Goal: Information Seeking & Learning: Check status

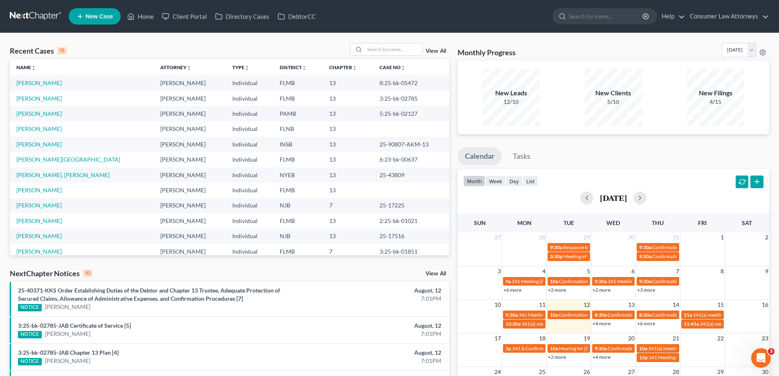
click at [603, 324] on link "+4 more" at bounding box center [602, 323] width 18 height 6
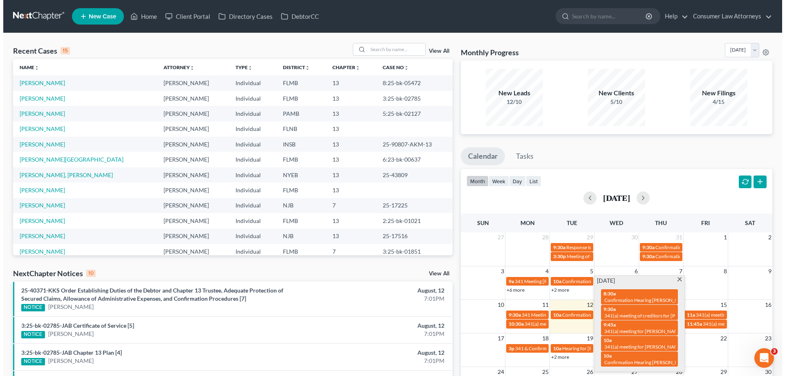
scroll to position [164, 0]
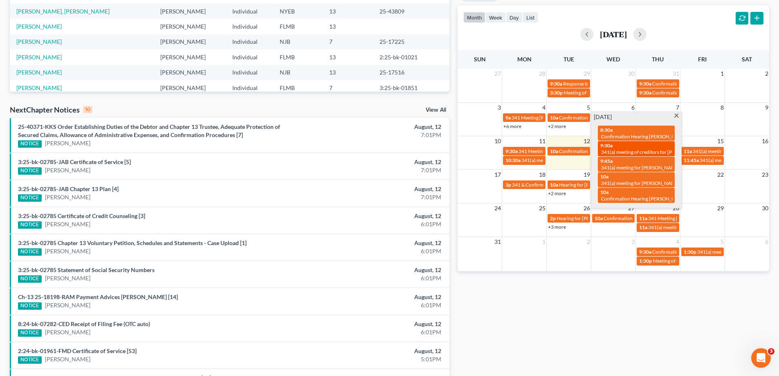
click at [618, 149] on span "341(a) meeting of creditors for [PERSON_NAME]" at bounding box center [653, 152] width 105 height 6
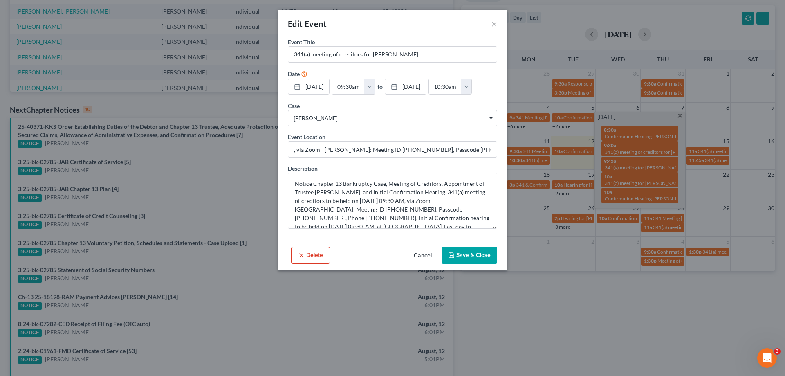
click at [426, 252] on button "Cancel" at bounding box center [422, 255] width 31 height 16
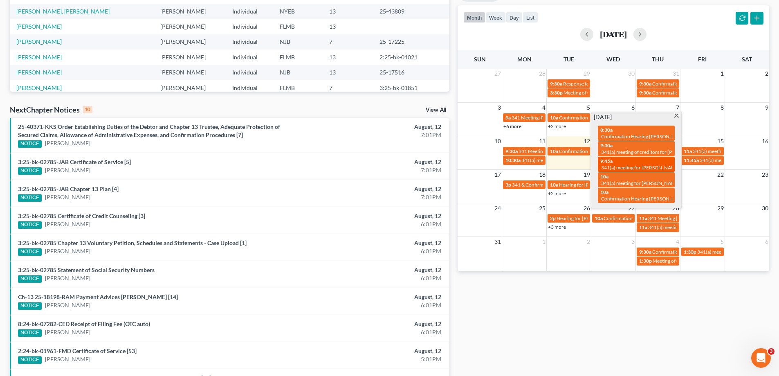
click at [629, 163] on div "9:45a 341(a) meeting for Richard Marple" at bounding box center [636, 164] width 72 height 13
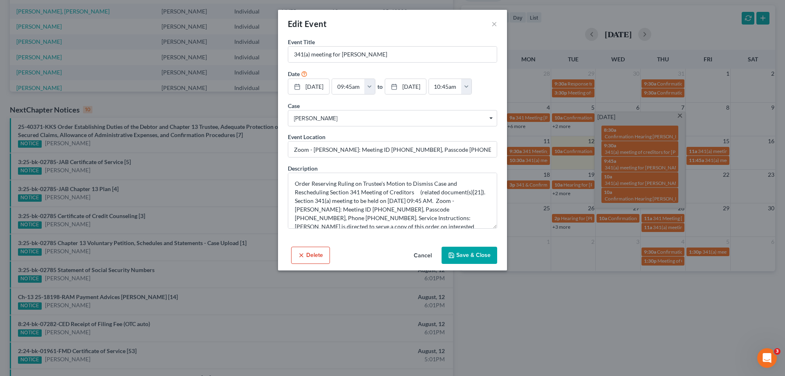
click at [427, 255] on button "Cancel" at bounding box center [422, 255] width 31 height 16
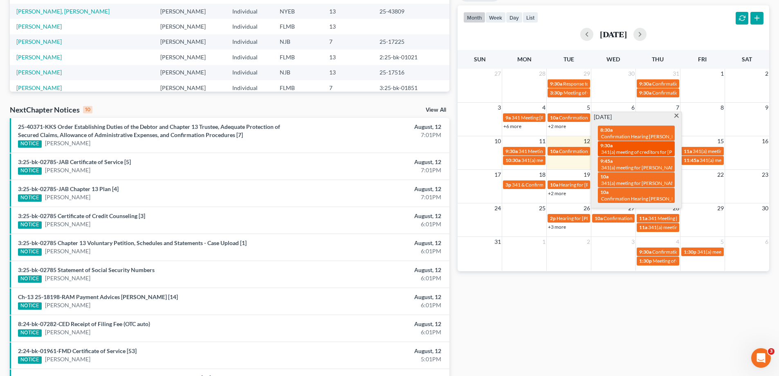
click at [624, 149] on span "341(a) meeting of creditors for [PERSON_NAME]" at bounding box center [653, 152] width 105 height 6
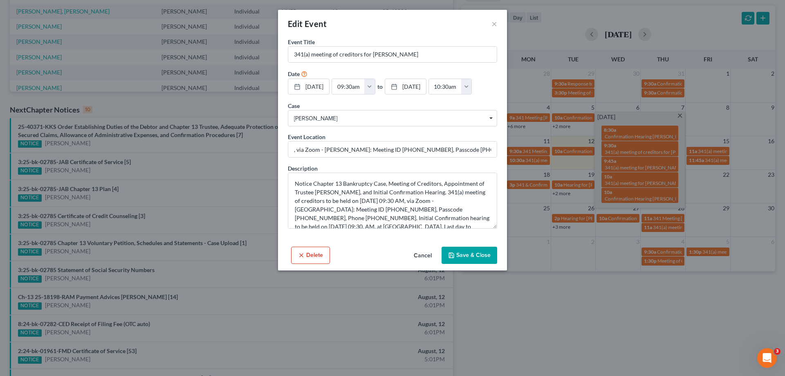
click at [661, 306] on div "Edit Event × Event Title * 341(a) meeting of creditors for Jason Hunt Date 8/13…" at bounding box center [392, 188] width 785 height 376
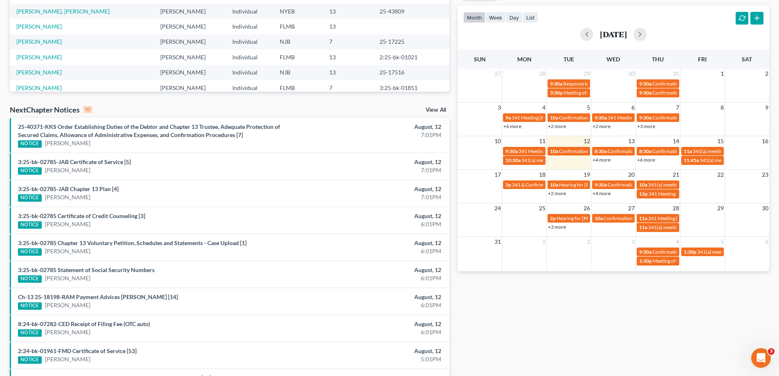
click at [607, 160] on link "+4 more" at bounding box center [602, 160] width 18 height 6
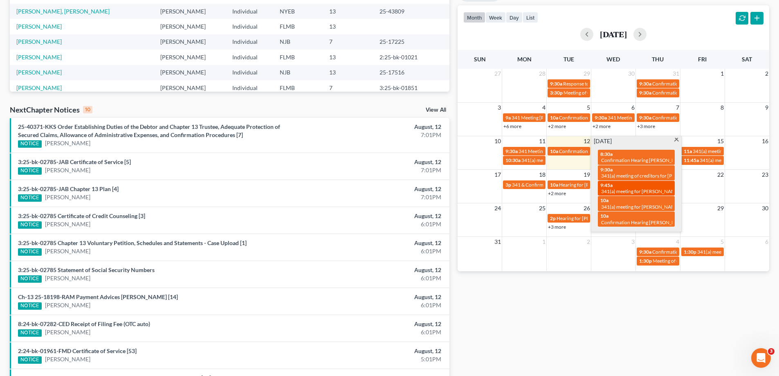
click at [624, 189] on span "341(a) meeting for [PERSON_NAME]" at bounding box center [640, 191] width 79 height 6
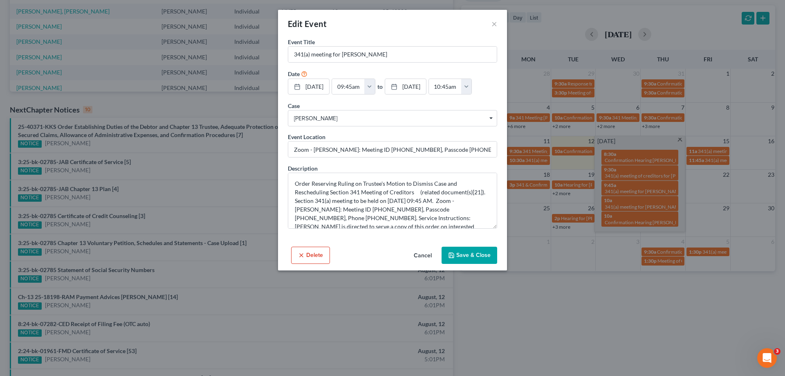
click at [428, 256] on button "Cancel" at bounding box center [422, 255] width 31 height 16
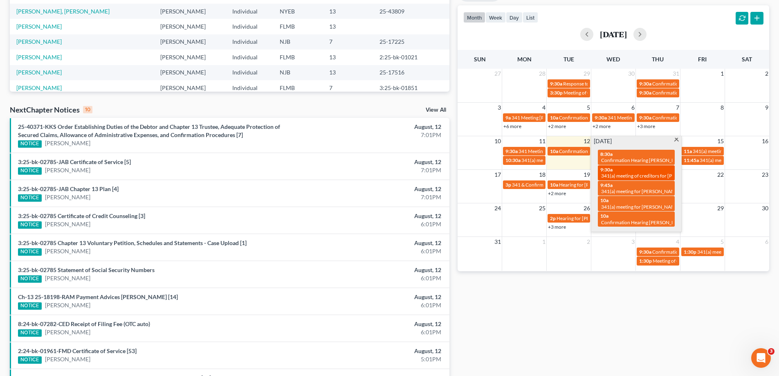
click at [628, 173] on span "341(a) meeting of creditors for [PERSON_NAME]" at bounding box center [653, 176] width 105 height 6
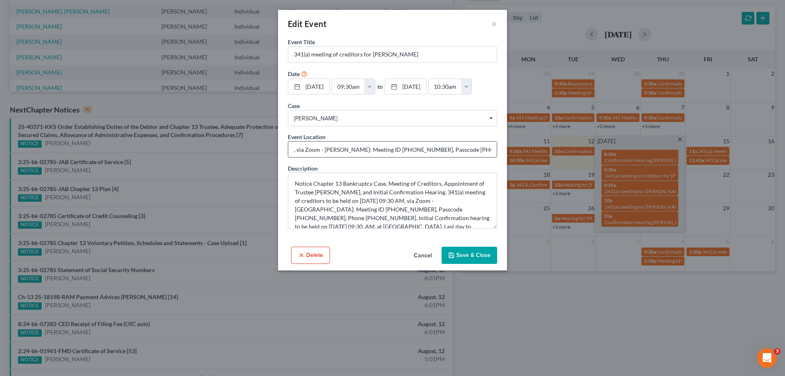
drag, startPoint x: 377, startPoint y: 148, endPoint x: 409, endPoint y: 148, distance: 32.3
click at [409, 148] on input ", via Zoom - Duncan: Meeting ID 461 878 8967, Passcode 5616581884, Phone 1 850 …" at bounding box center [392, 150] width 209 height 16
drag, startPoint x: 438, startPoint y: 150, endPoint x: 469, endPoint y: 149, distance: 31.5
click at [469, 149] on input ", via Zoom - Duncan: Meeting ID 461 878 8967, Passcode 5616581884, Phone 1 850 …" at bounding box center [392, 150] width 209 height 16
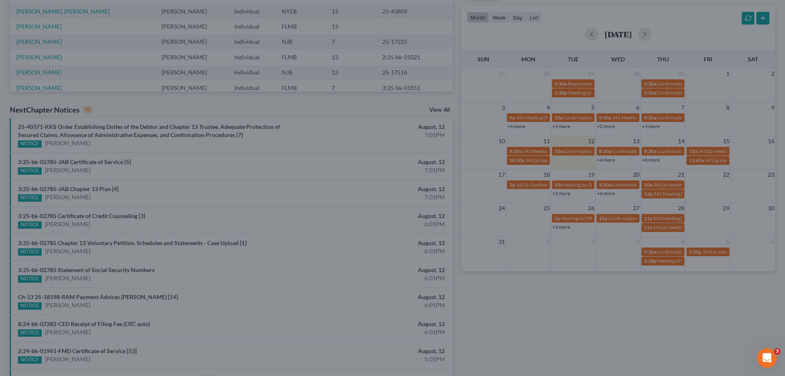
click at [562, 335] on div "Edit Event × Event Title * 341(a) meeting of creditors for Jason Hunt Date 8/13…" at bounding box center [392, 188] width 785 height 376
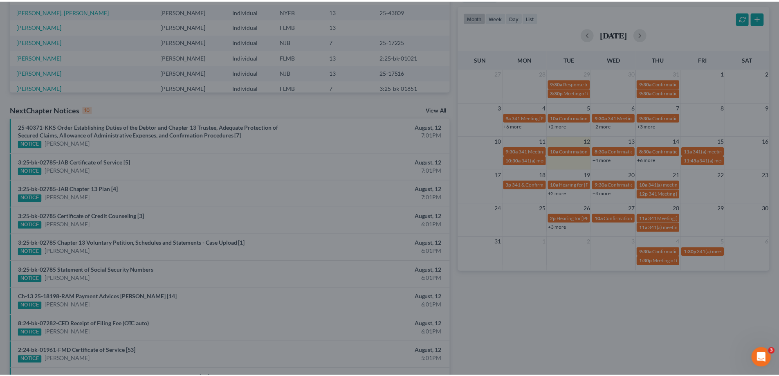
scroll to position [41, 0]
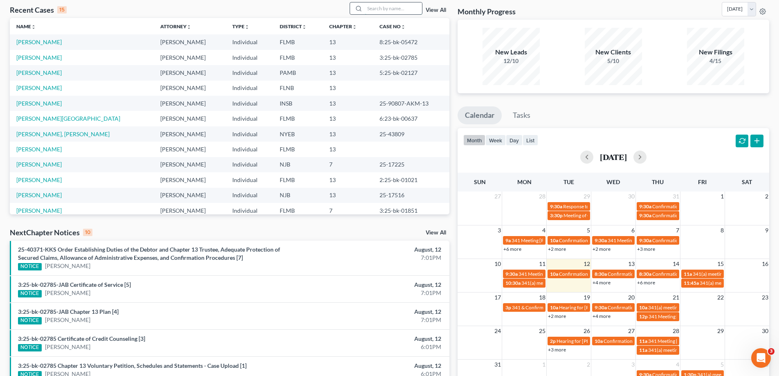
click at [399, 11] on input "search" at bounding box center [393, 8] width 57 height 12
type input "alicea"
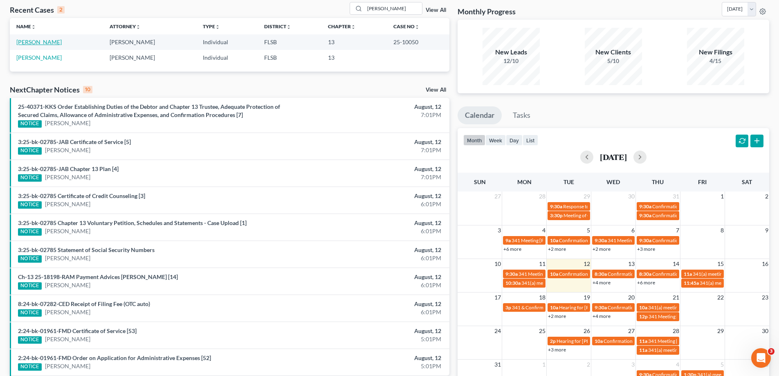
click at [26, 43] on link "[PERSON_NAME]" at bounding box center [38, 41] width 45 height 7
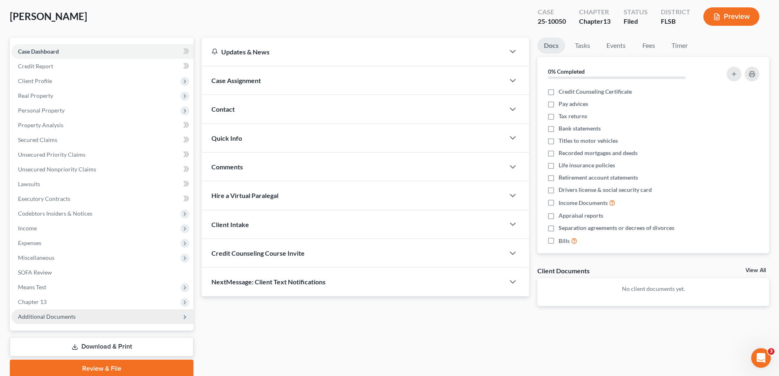
click at [57, 315] on span "Additional Documents" at bounding box center [47, 316] width 58 height 7
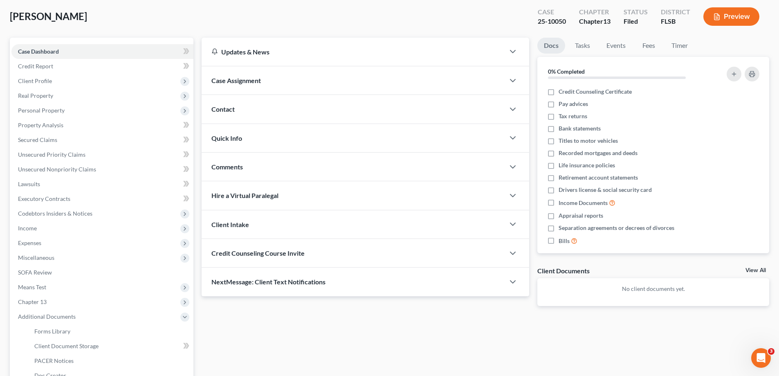
scroll to position [147, 0]
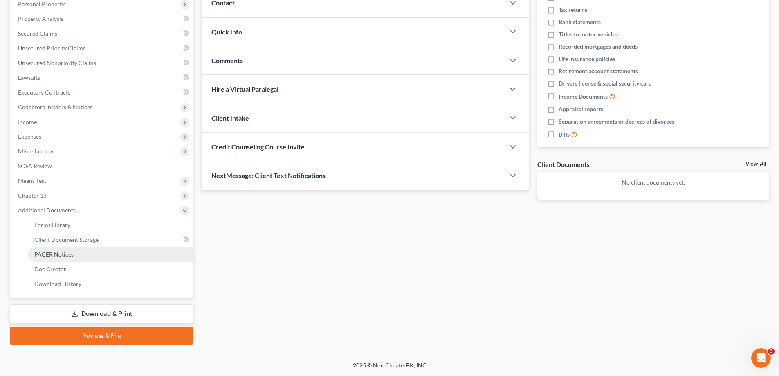
click at [68, 254] on span "PACER Notices" at bounding box center [53, 254] width 39 height 7
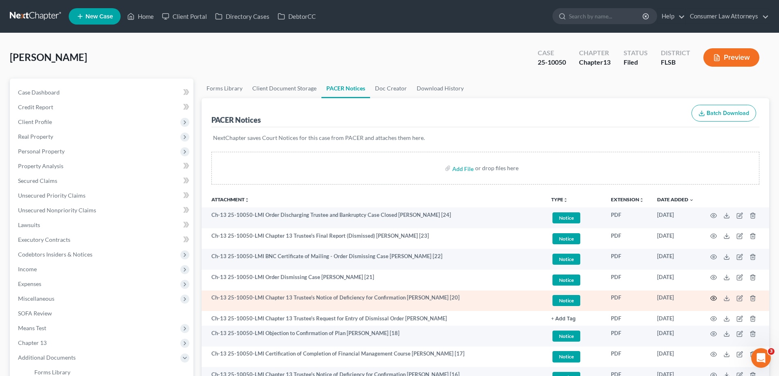
scroll to position [41, 0]
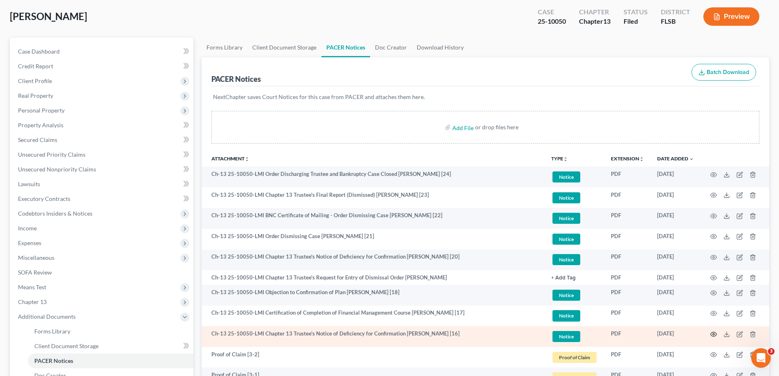
click at [713, 333] on icon "button" at bounding box center [713, 334] width 7 height 7
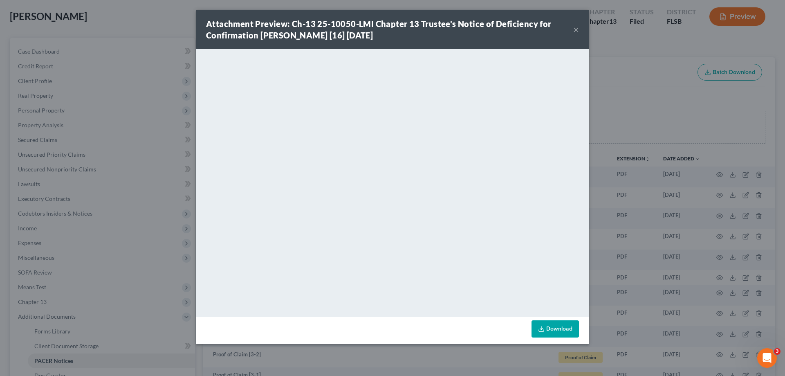
click at [676, 120] on div "Attachment Preview: Ch-13 25-10050-LMI Chapter 13 Trustee's Notice of Deficienc…" at bounding box center [392, 188] width 785 height 376
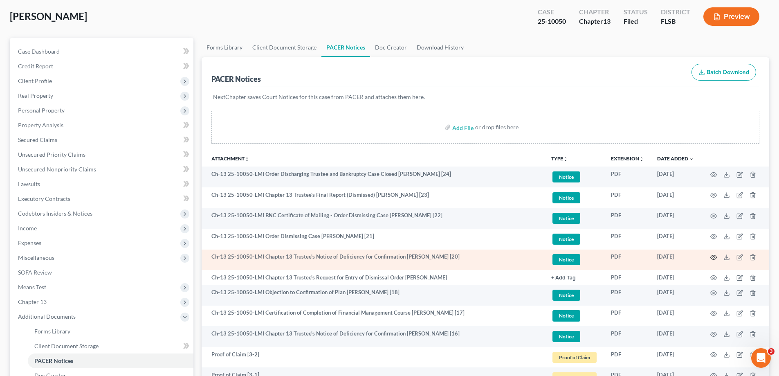
click at [714, 254] on icon "button" at bounding box center [713, 257] width 7 height 7
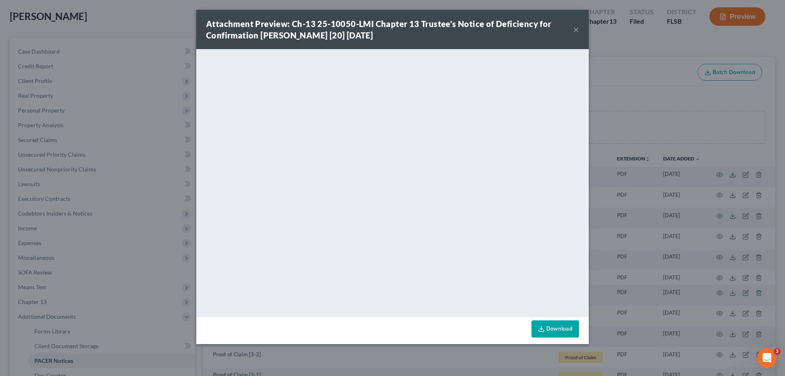
click at [645, 130] on div "Attachment Preview: Ch-13 25-10050-LMI Chapter 13 Trustee's Notice of Deficienc…" at bounding box center [392, 188] width 785 height 376
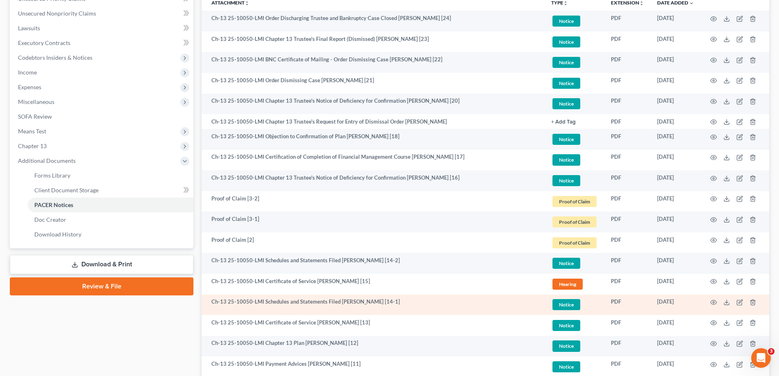
scroll to position [74, 0]
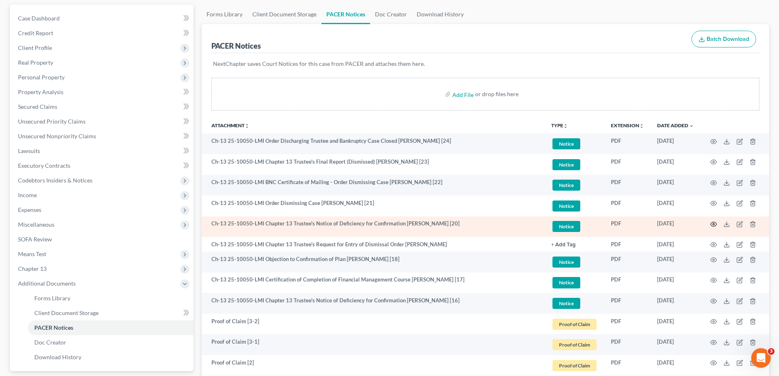
click at [713, 224] on circle "button" at bounding box center [714, 224] width 2 height 2
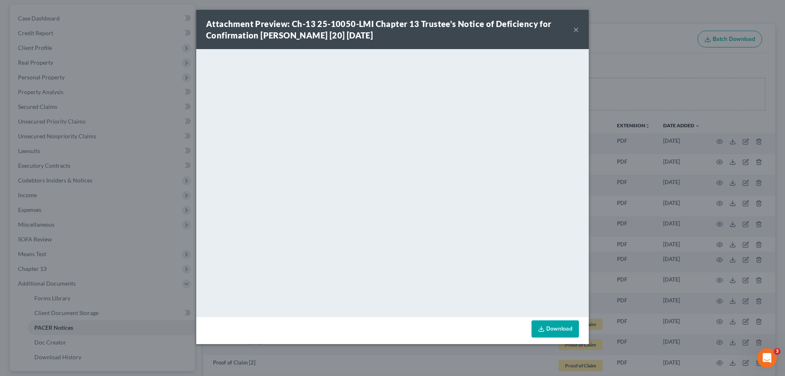
click at [636, 232] on div "Attachment Preview: Ch-13 25-10050-LMI Chapter 13 Trustee's Notice of Deficienc…" at bounding box center [392, 188] width 785 height 376
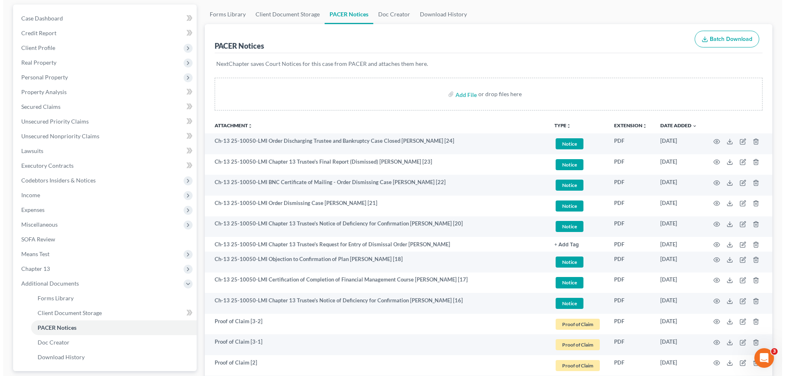
scroll to position [0, 0]
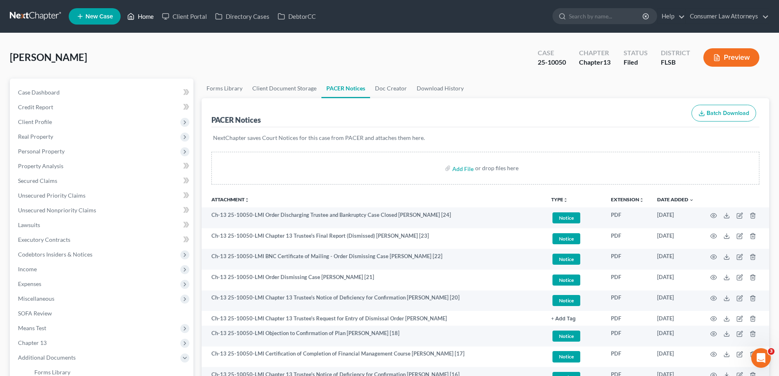
click at [137, 19] on link "Home" at bounding box center [140, 16] width 35 height 15
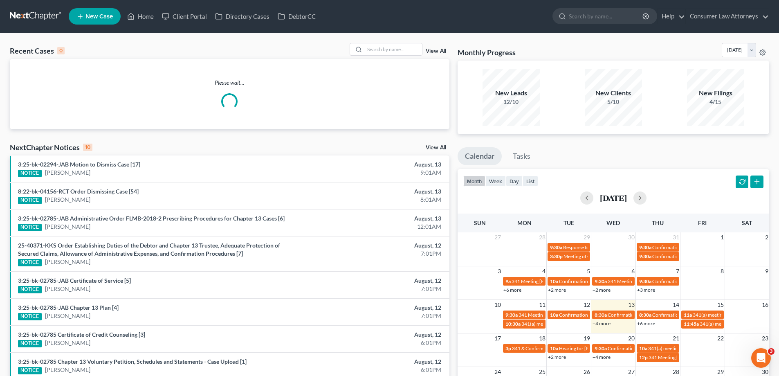
click at [605, 323] on link "+4 more" at bounding box center [602, 323] width 18 height 6
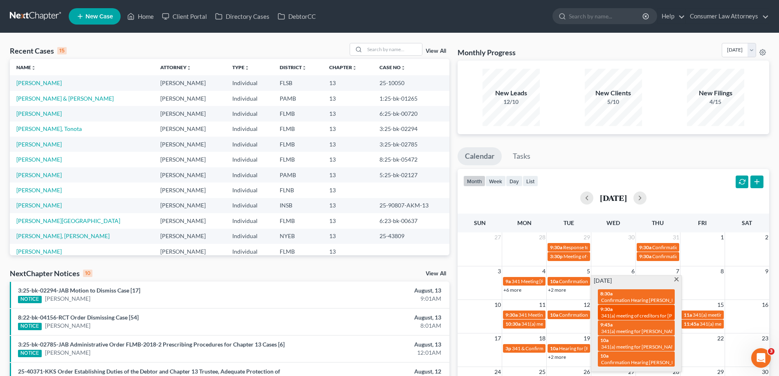
click at [624, 315] on span "341(a) meeting of creditors for [PERSON_NAME]" at bounding box center [653, 315] width 105 height 6
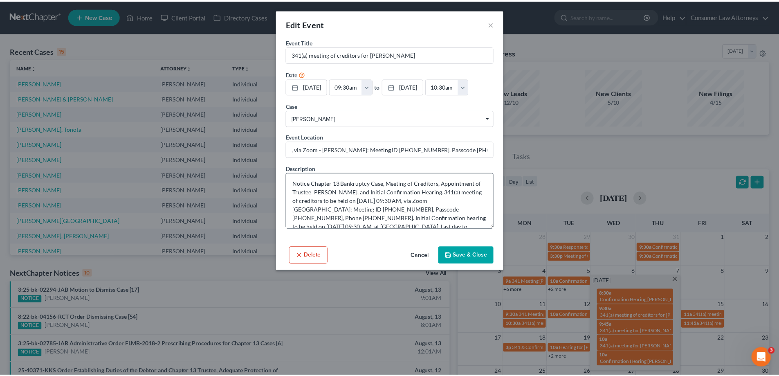
scroll to position [17, 0]
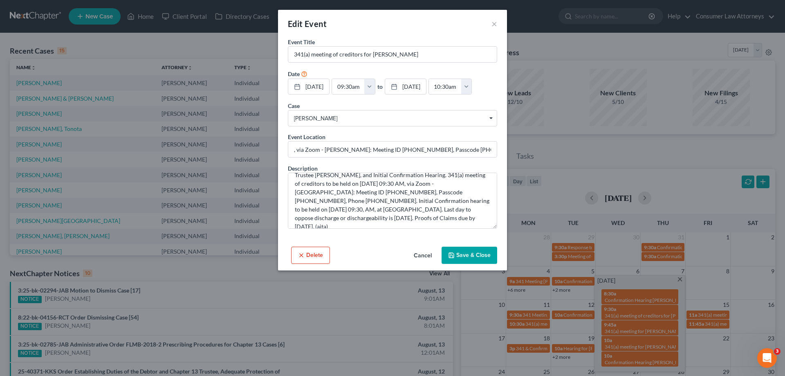
click at [425, 255] on button "Cancel" at bounding box center [422, 255] width 31 height 16
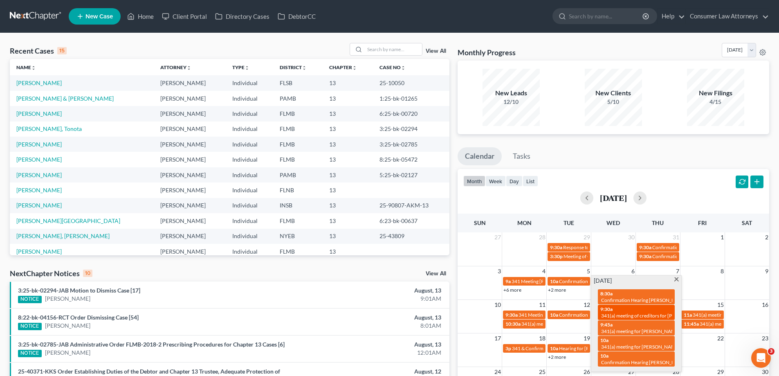
scroll to position [82, 0]
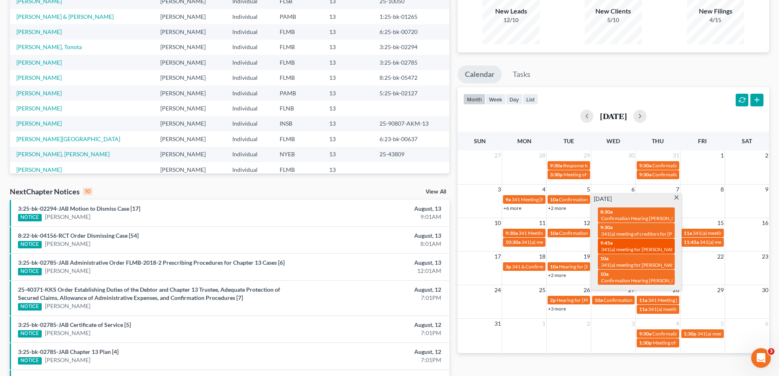
click at [625, 244] on div "9:45a 341(a) meeting for Richard Marple" at bounding box center [636, 246] width 72 height 13
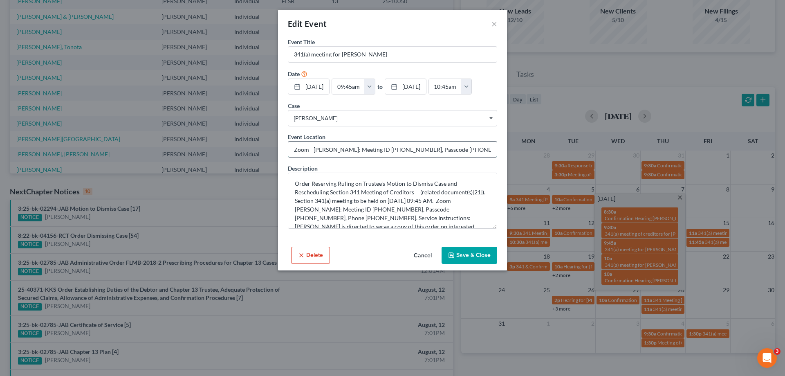
drag, startPoint x: 363, startPoint y: 150, endPoint x: 397, endPoint y: 150, distance: 33.5
click at [397, 150] on input "Zoom - Waage: Meeting ID 578 762 2687, Passcode 6348227471, Phone 941-208-3802.…" at bounding box center [392, 150] width 209 height 16
drag, startPoint x: 425, startPoint y: 149, endPoint x: 456, endPoint y: 148, distance: 31.9
click at [456, 148] on input "Zoom - Waage: Meeting ID 578 762 2687, Passcode 6348227471, Phone 941-208-3802.…" at bounding box center [392, 150] width 209 height 16
click at [424, 260] on button "Cancel" at bounding box center [422, 255] width 31 height 16
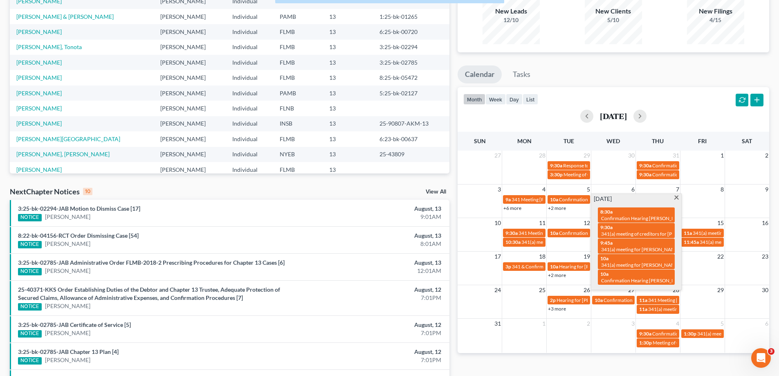
click at [200, 184] on div "Recent Cases 15 View All Name unfold_more expand_more expand_less Attorney unfo…" at bounding box center [230, 225] width 448 height 529
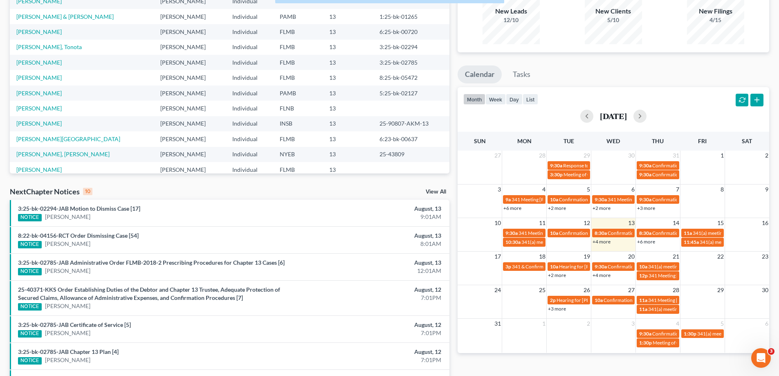
scroll to position [0, 0]
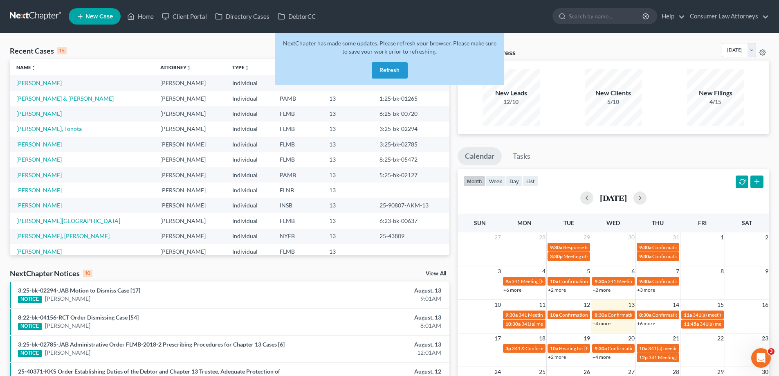
drag, startPoint x: 383, startPoint y: 60, endPoint x: 389, endPoint y: 67, distance: 9.1
click at [384, 60] on div "NextChapter has made some updates. Please refresh your browser. Please make sur…" at bounding box center [389, 59] width 229 height 52
click at [390, 70] on button "Refresh" at bounding box center [390, 70] width 36 height 16
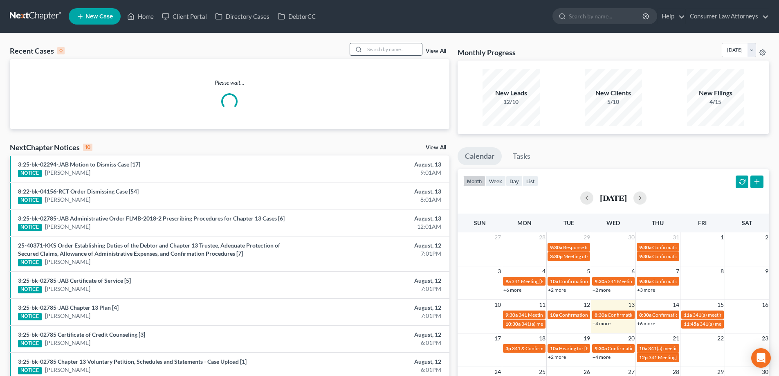
click at [396, 49] on input "search" at bounding box center [393, 49] width 57 height 12
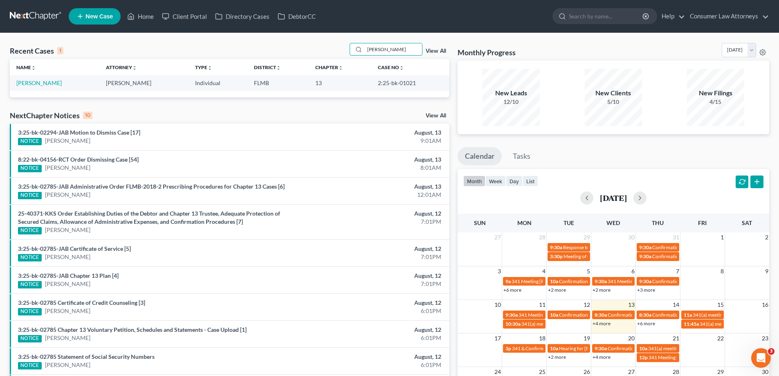
scroll to position [82, 0]
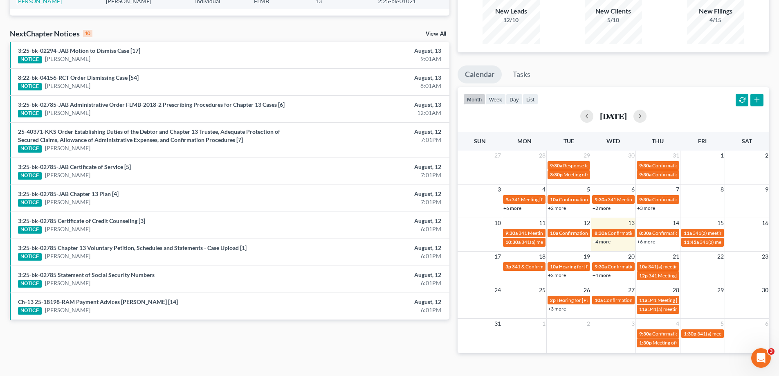
click at [602, 242] on link "+4 more" at bounding box center [602, 241] width 18 height 6
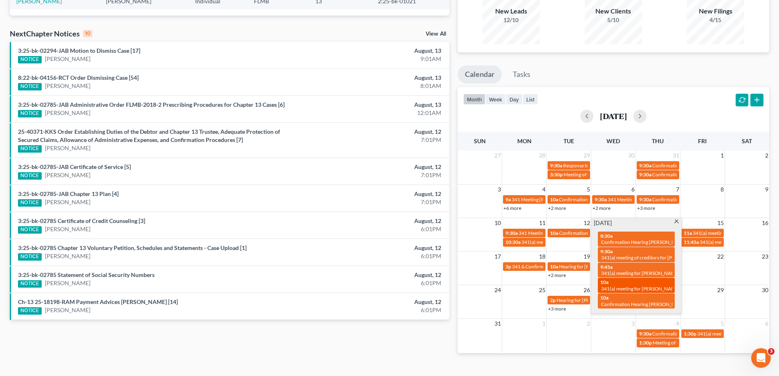
click at [623, 286] on span "341(a) meeting for [PERSON_NAME]" at bounding box center [640, 288] width 79 height 6
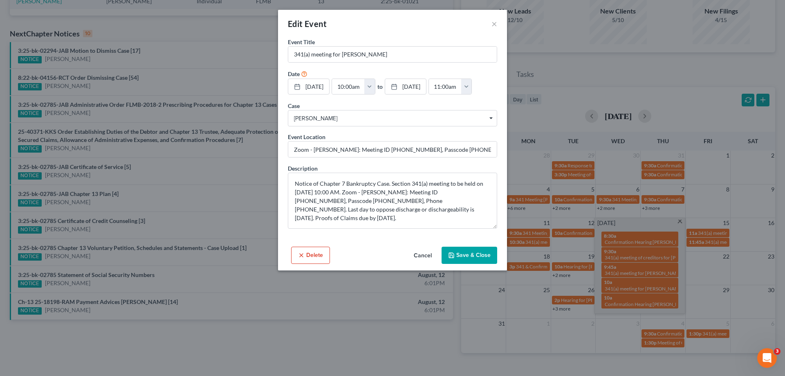
click at [599, 362] on div "Edit Event × Event Title * 341(a) meeting for [PERSON_NAME] Date [DATE] close D…" at bounding box center [392, 188] width 785 height 376
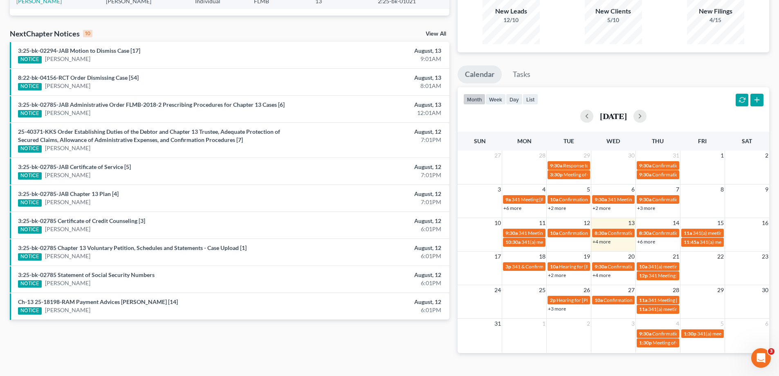
click at [604, 240] on link "+4 more" at bounding box center [602, 241] width 18 height 6
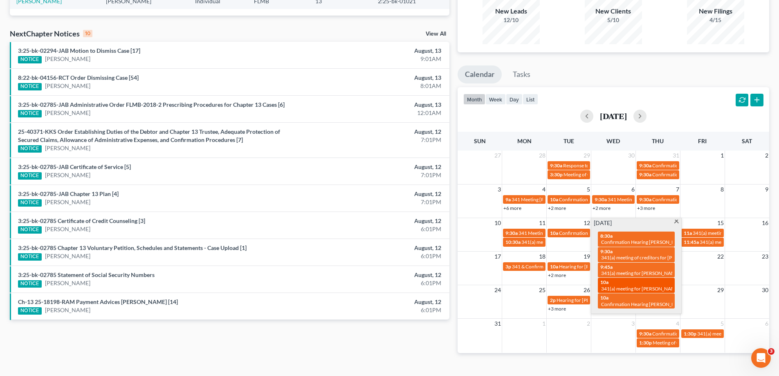
click at [623, 286] on span "341(a) meeting for [PERSON_NAME]" at bounding box center [640, 288] width 79 height 6
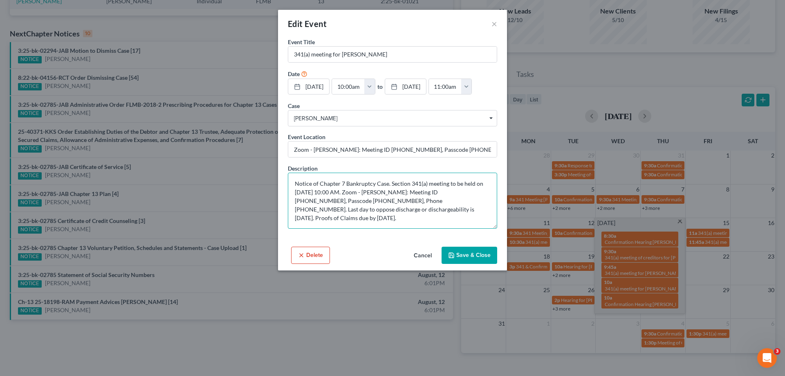
drag, startPoint x: 434, startPoint y: 191, endPoint x: 468, endPoint y: 191, distance: 34.8
click at [468, 191] on textarea "Notice of Chapter 7 Bankruptcy Case. Section 341(a) meeting to be held on [DATE…" at bounding box center [392, 201] width 209 height 56
drag, startPoint x: 319, startPoint y: 198, endPoint x: 352, endPoint y: 199, distance: 32.7
click at [352, 199] on textarea "Notice of Chapter 7 Bankruptcy Case. Section 341(a) meeting to be held on [DATE…" at bounding box center [392, 201] width 209 height 56
click at [445, 366] on div "Edit Event × Event Title * 341(a) meeting for [PERSON_NAME] Date [DATE] close D…" at bounding box center [392, 188] width 785 height 376
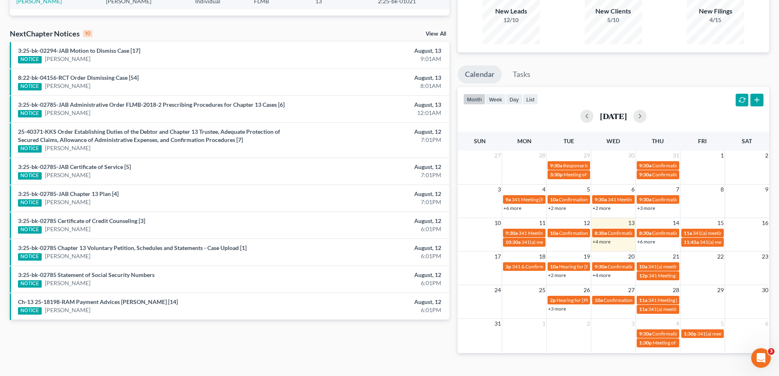
scroll to position [0, 0]
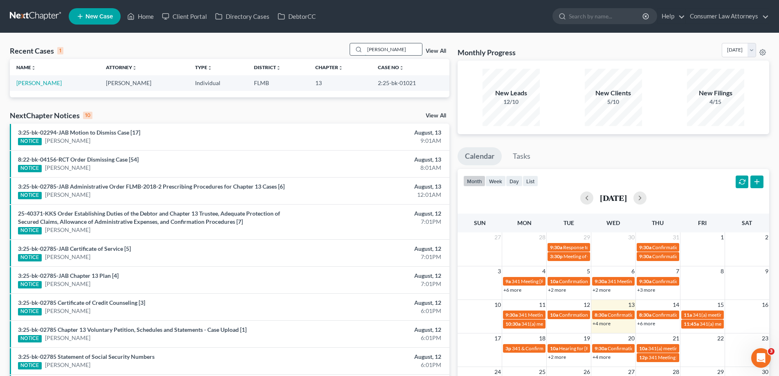
click at [393, 45] on input "[PERSON_NAME]" at bounding box center [393, 49] width 57 height 12
drag, startPoint x: 398, startPoint y: 46, endPoint x: 269, endPoint y: 48, distance: 128.9
click at [269, 48] on div "Recent Cases 1 [PERSON_NAME] View All" at bounding box center [230, 51] width 440 height 16
type input "[PERSON_NAME]"
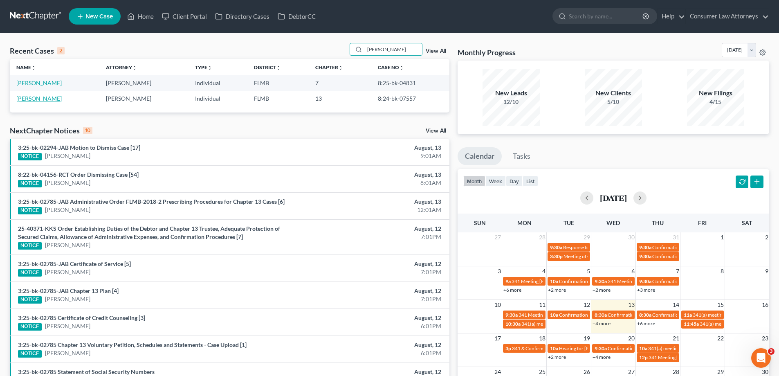
click at [42, 99] on link "[PERSON_NAME]" at bounding box center [38, 98] width 45 height 7
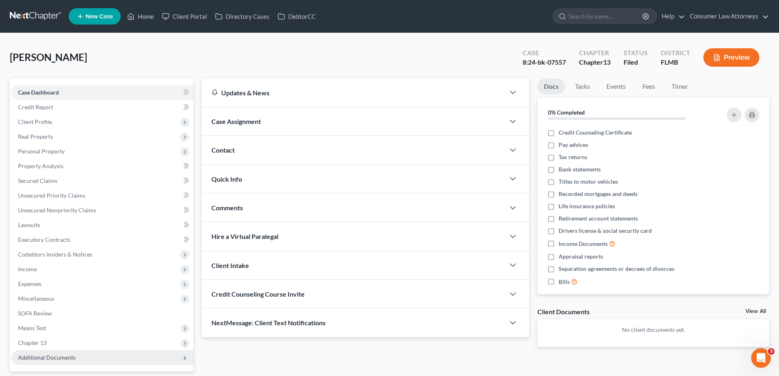
click at [72, 357] on span "Additional Documents" at bounding box center [47, 357] width 58 height 7
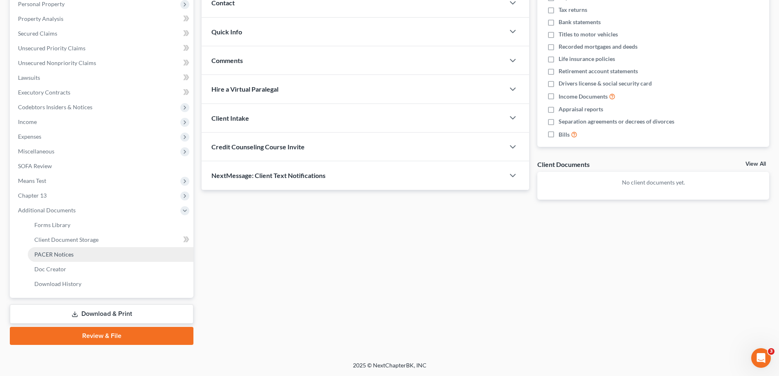
click at [73, 254] on link "PACER Notices" at bounding box center [111, 254] width 166 height 15
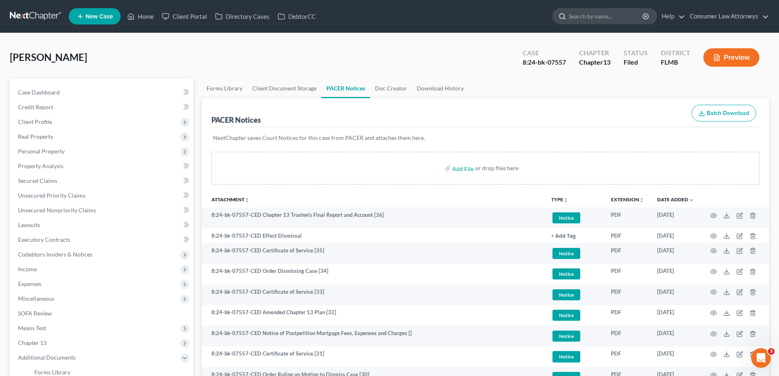
click at [623, 17] on input "search" at bounding box center [606, 16] width 75 height 15
type input "[PERSON_NAME]"
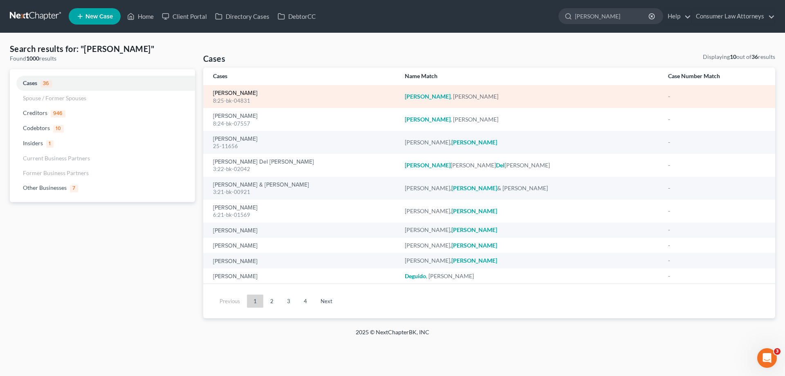
click at [237, 92] on link "[PERSON_NAME]" at bounding box center [235, 93] width 45 height 6
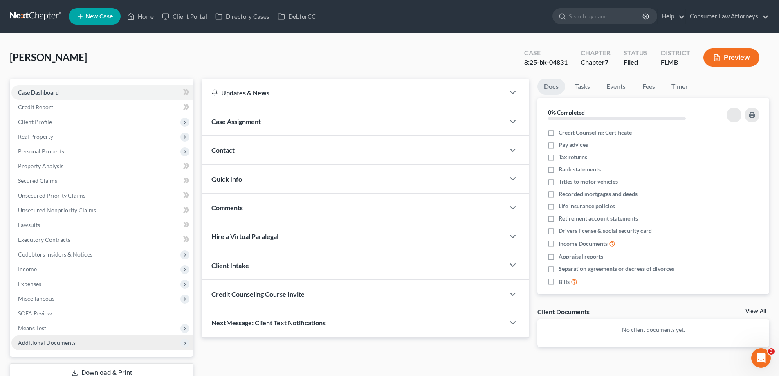
click at [65, 342] on span "Additional Documents" at bounding box center [47, 342] width 58 height 7
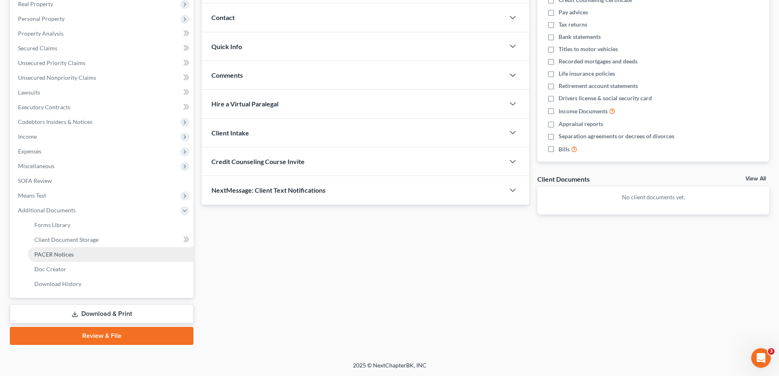
click at [62, 257] on span "PACER Notices" at bounding box center [53, 254] width 39 height 7
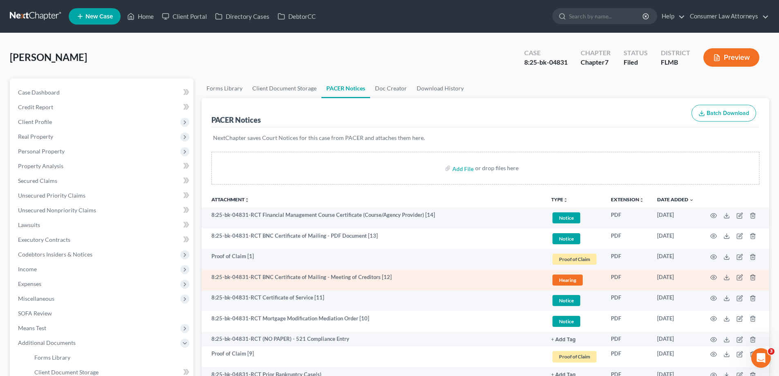
scroll to position [41, 0]
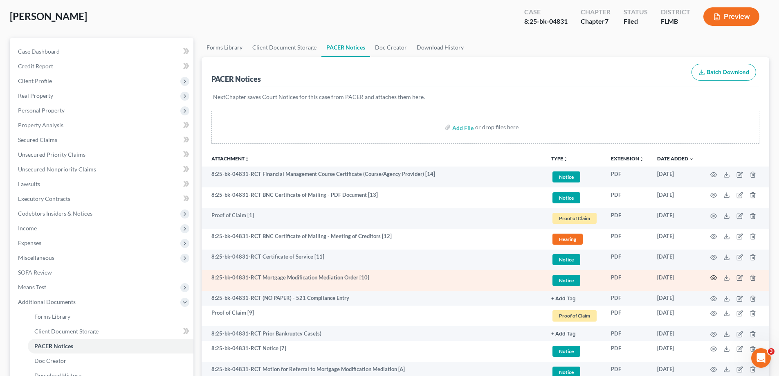
click at [712, 278] on icon "button" at bounding box center [713, 277] width 7 height 7
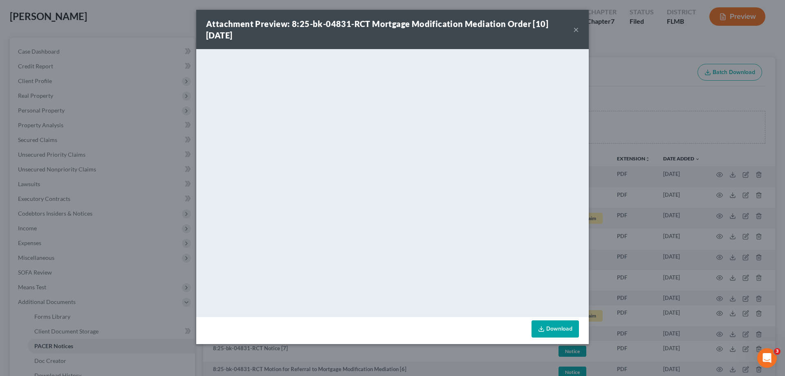
click at [632, 244] on div "Attachment Preview: 8:25-bk-04831-RCT Mortgage Modification Mediation Order [10…" at bounding box center [392, 188] width 785 height 376
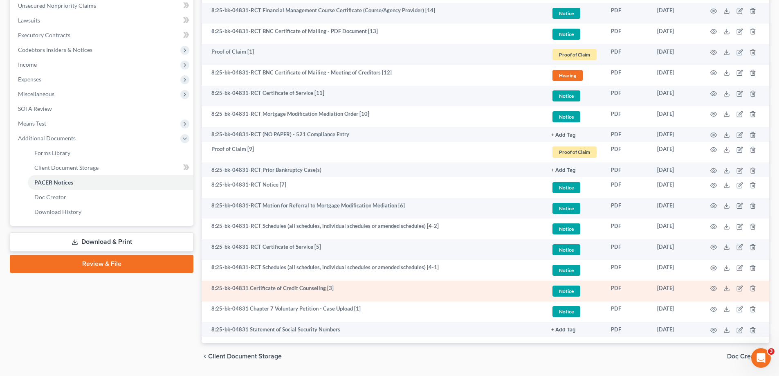
scroll to position [229, 0]
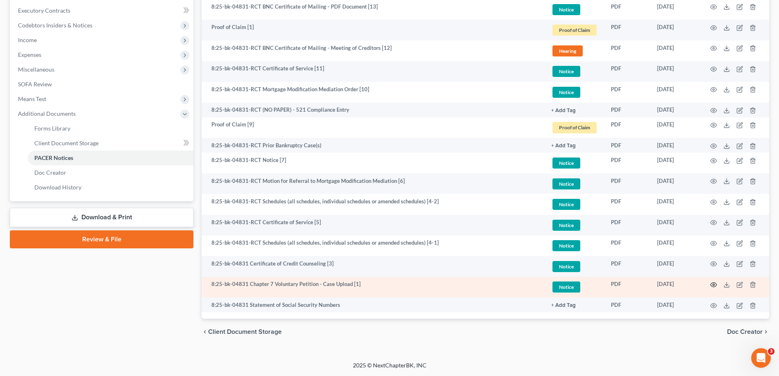
click at [715, 283] on icon "button" at bounding box center [714, 285] width 6 height 4
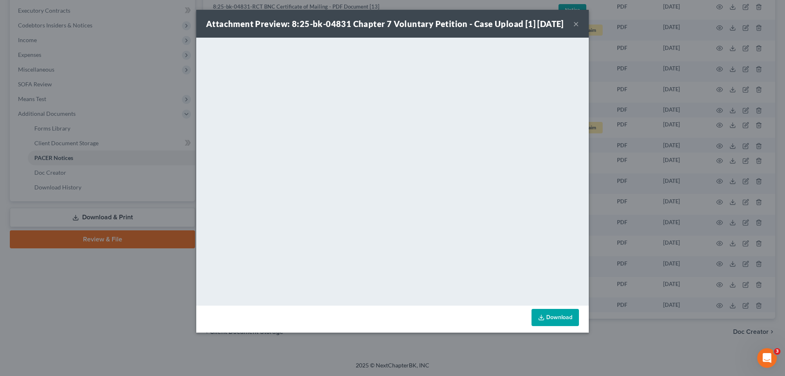
click at [634, 351] on div "Attachment Preview: 8:25-bk-04831 Chapter 7 Voluntary Petition - Case Upload [1…" at bounding box center [392, 188] width 785 height 376
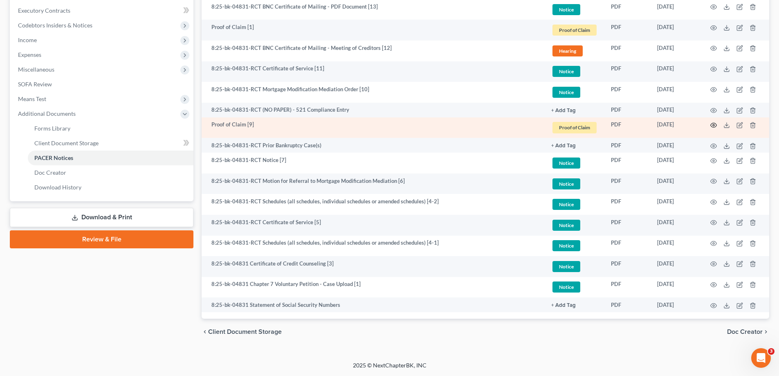
click at [712, 124] on icon "button" at bounding box center [713, 125] width 7 height 7
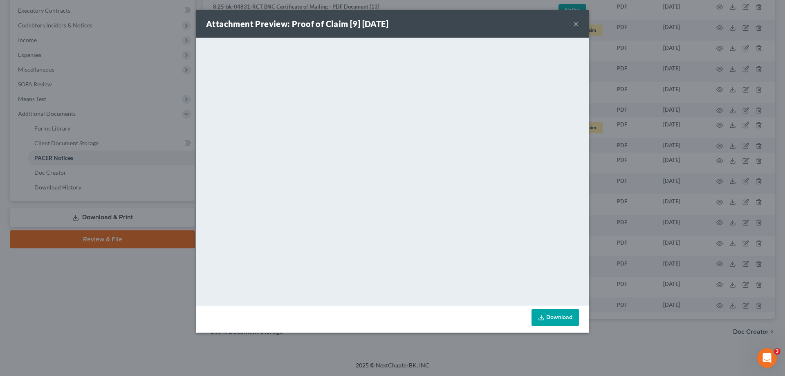
click at [634, 354] on div "Attachment Preview: Proof of Claim [9] [DATE] × <object ng-attr-data='[URL][DOM…" at bounding box center [392, 188] width 785 height 376
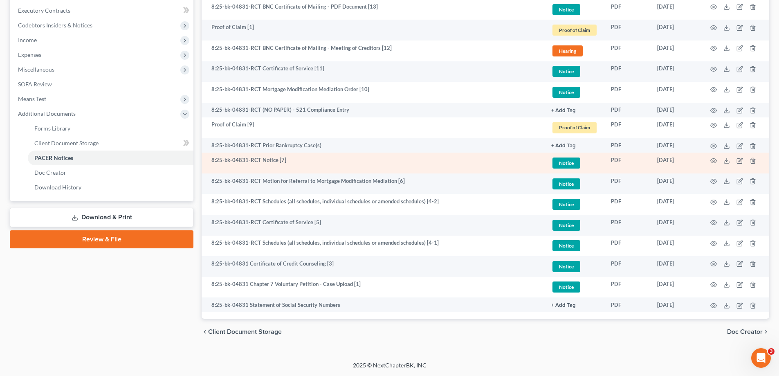
scroll to position [188, 0]
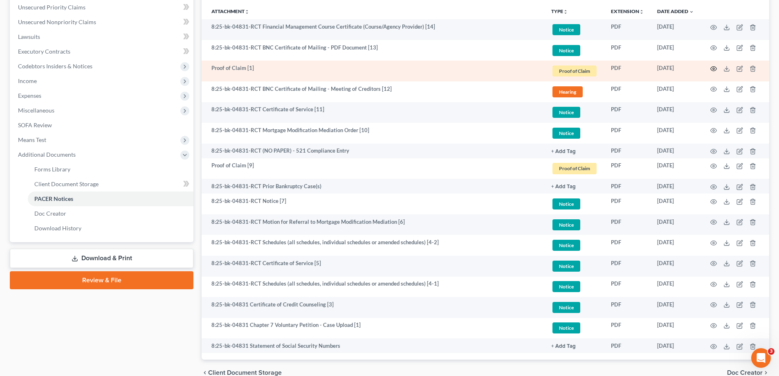
click at [712, 67] on icon "button" at bounding box center [713, 68] width 7 height 7
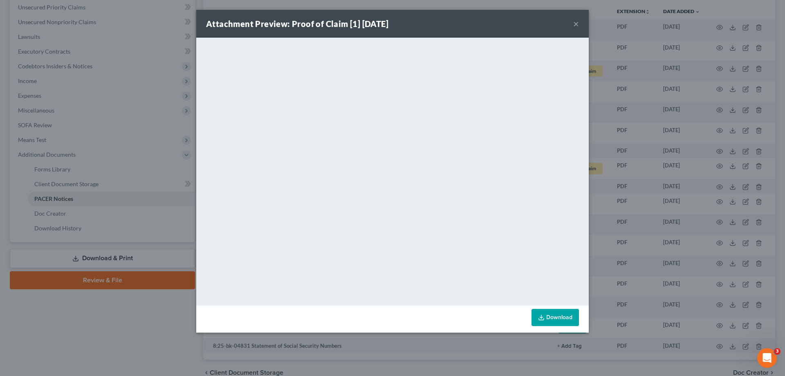
click at [121, 346] on div "Attachment Preview: Proof of Claim [1] [DATE] × <object ng-attr-data='[URL][DOM…" at bounding box center [392, 188] width 785 height 376
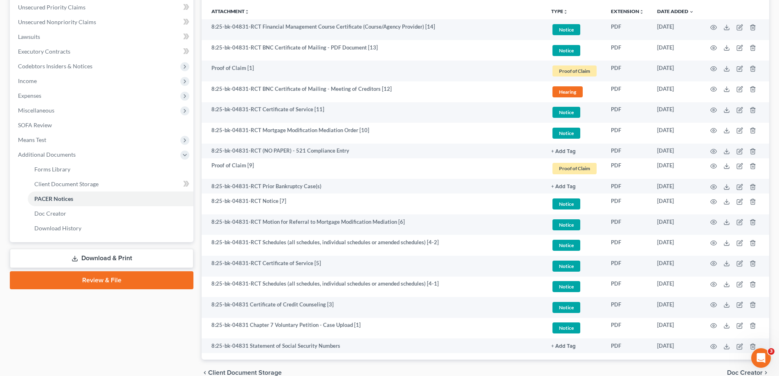
scroll to position [0, 0]
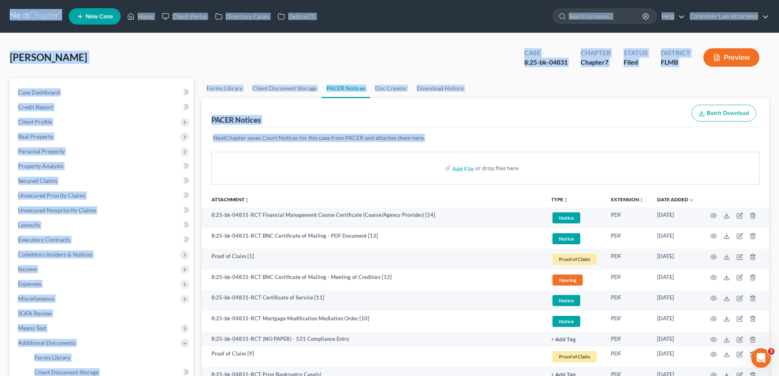
drag, startPoint x: 417, startPoint y: 143, endPoint x: 66, endPoint y: 13, distance: 374.4
click at [8, 12] on div "Home New Case Client Portal Directory Cases DebtorCC Consumer Law Attorneys [EM…" at bounding box center [389, 302] width 779 height 605
click at [339, 51] on div "[PERSON_NAME] Case 8:25-bk-04831 Chapter Chapter 7 Status Filed District [GEOGR…" at bounding box center [390, 61] width 760 height 36
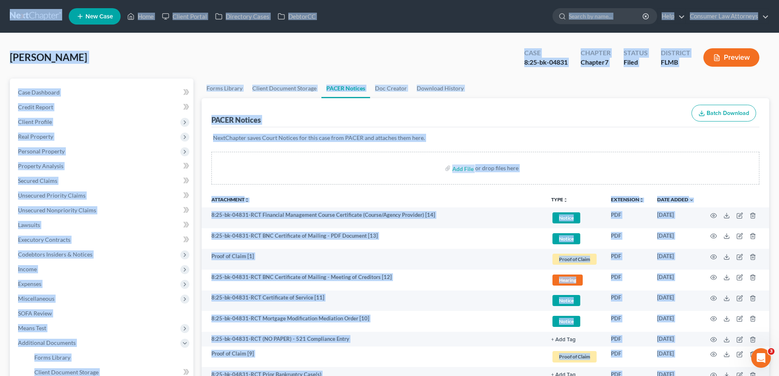
drag, startPoint x: 442, startPoint y: 365, endPoint x: 0, endPoint y: -49, distance: 606.2
click at [0, 0] on html "Home New Case Client Portal Directory Cases DebtorCC Consumer Law Attorneys [EM…" at bounding box center [389, 302] width 779 height 605
click at [340, 52] on div "[PERSON_NAME] Case 8:25-bk-04831 Chapter Chapter 7 Status Filed District [GEOGR…" at bounding box center [390, 61] width 760 height 36
drag, startPoint x: 447, startPoint y: 369, endPoint x: 17, endPoint y: -16, distance: 576.7
click at [17, 0] on html "Home New Case Client Portal Directory Cases DebtorCC Consumer Law Attorneys [EM…" at bounding box center [389, 302] width 779 height 605
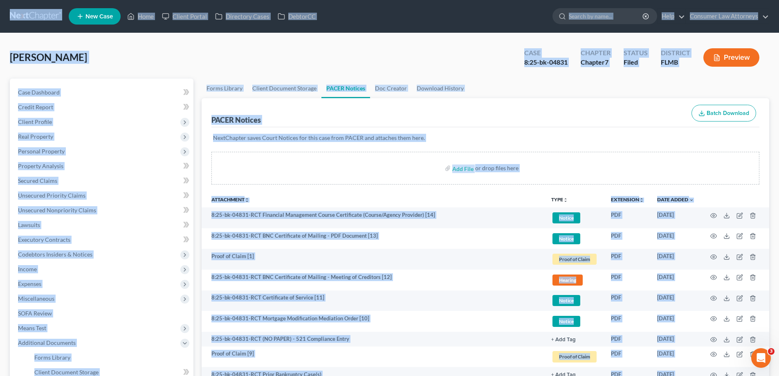
click at [411, 66] on div "[PERSON_NAME] Case 8:25-bk-04831 Chapter Chapter 7 Status Filed District [GEOGR…" at bounding box center [390, 61] width 760 height 36
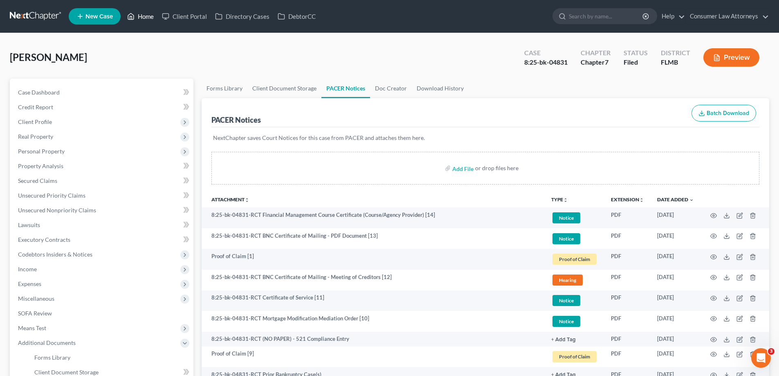
click at [144, 11] on link "Home" at bounding box center [140, 16] width 35 height 15
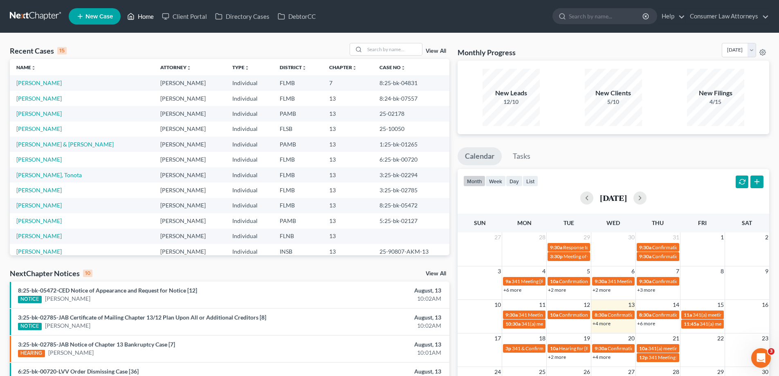
scroll to position [82, 0]
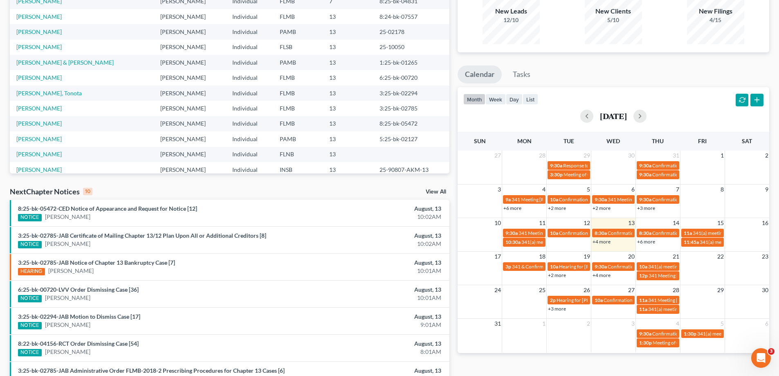
click at [605, 242] on link "+4 more" at bounding box center [602, 241] width 18 height 6
